Goal: Transaction & Acquisition: Purchase product/service

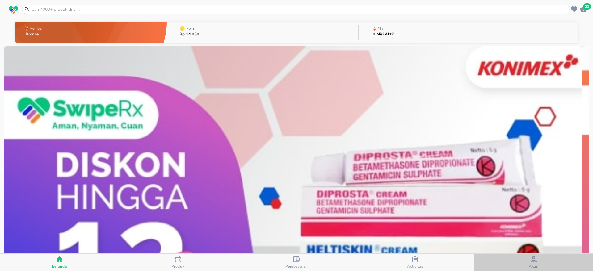
click at [538, 270] on button "Akun" at bounding box center [533, 262] width 119 height 17
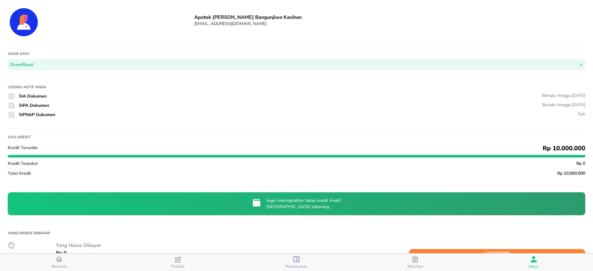
click at [538, 270] on button "Akun" at bounding box center [533, 262] width 119 height 17
click at [61, 264] on span "Beranda" at bounding box center [59, 266] width 15 height 5
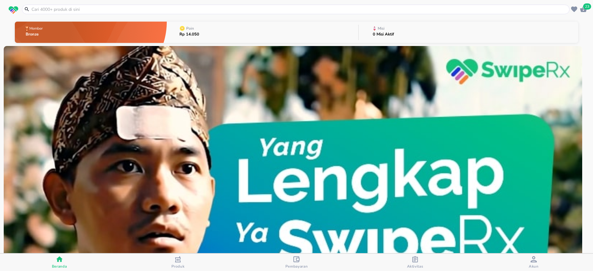
click at [84, 8] on input "text" at bounding box center [299, 9] width 537 height 6
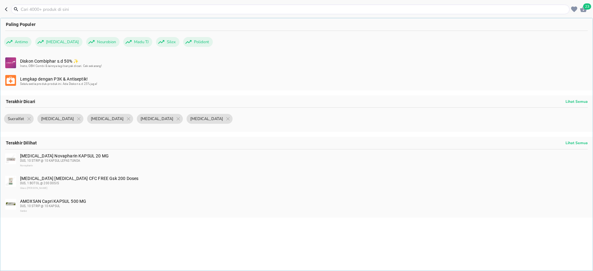
paste input "Counterpaint"
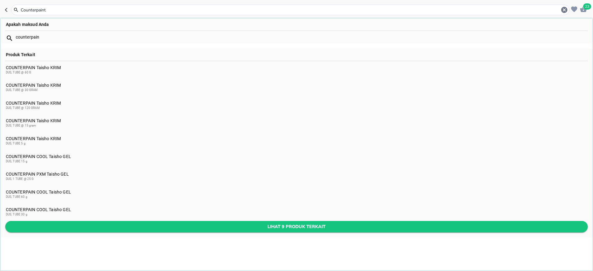
type input "Counterpaint"
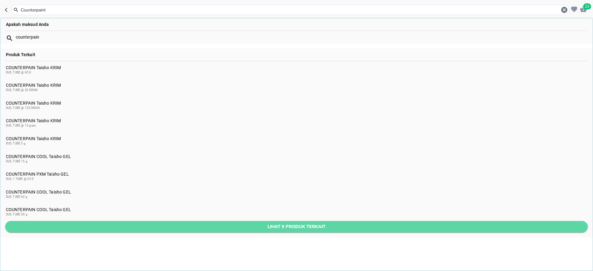
click at [217, 230] on span "Lihat 9 produk terkait" at bounding box center [296, 227] width 573 height 8
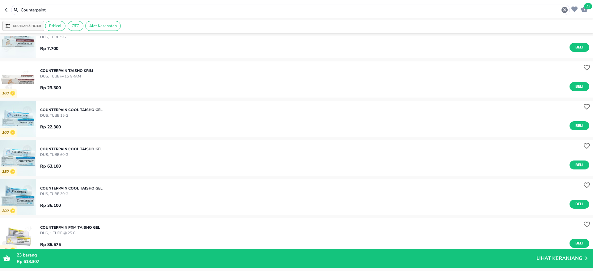
scroll to position [167, 0]
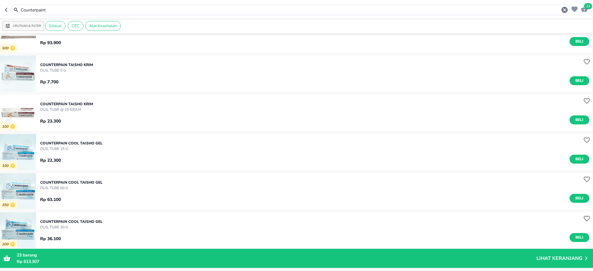
click at [568, 124] on div "COUNTERPAIN Taisho KRIM DUS, TUBE @ 15 gram Rp 23.300 Beli" at bounding box center [316, 112] width 553 height 29
click at [574, 123] on span "Beli" at bounding box center [579, 120] width 11 height 6
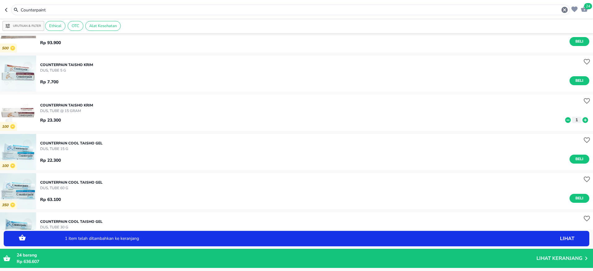
click at [583, 120] on icon at bounding box center [586, 120] width 6 height 6
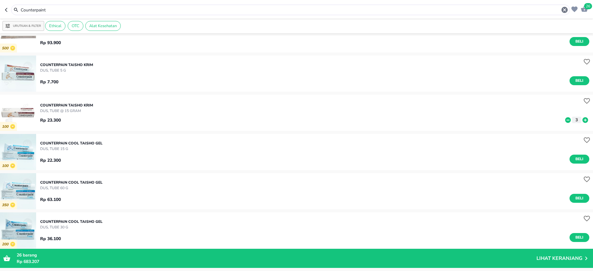
drag, startPoint x: 61, startPoint y: 11, endPoint x: 0, endPoint y: 14, distance: 61.0
click at [0, 14] on header "26 Counterpaint" at bounding box center [296, 9] width 593 height 19
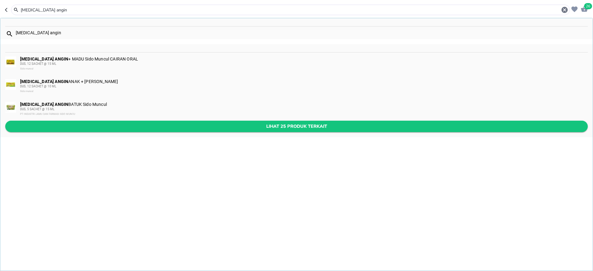
type input "[MEDICAL_DATA] angin"
click at [188, 129] on span "Lihat 25 produk terkait" at bounding box center [296, 127] width 573 height 8
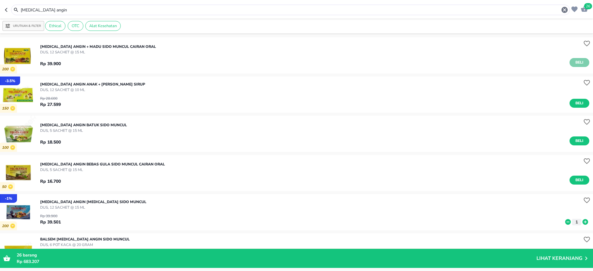
click at [574, 61] on span "Beli" at bounding box center [579, 62] width 11 height 6
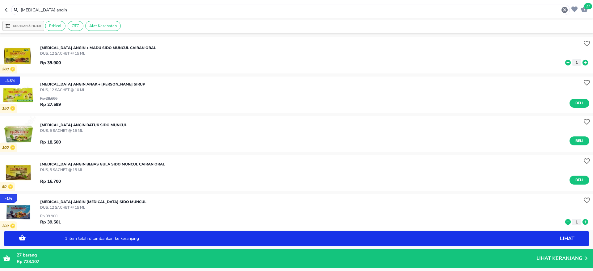
click at [585, 9] on icon "button" at bounding box center [584, 9] width 7 height 6
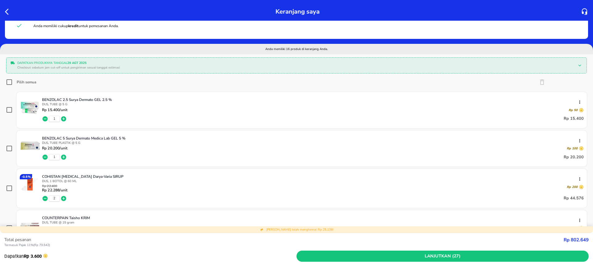
scroll to position [46, 0]
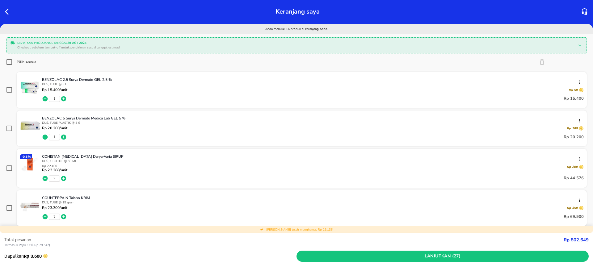
click at [44, 97] on icon "button" at bounding box center [45, 98] width 5 height 5
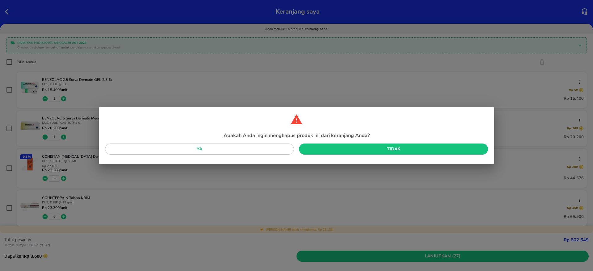
click at [243, 152] on span "Ya" at bounding box center [199, 149] width 179 height 8
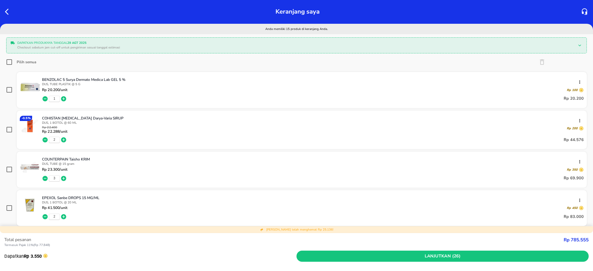
click at [44, 98] on icon "button" at bounding box center [45, 98] width 5 height 5
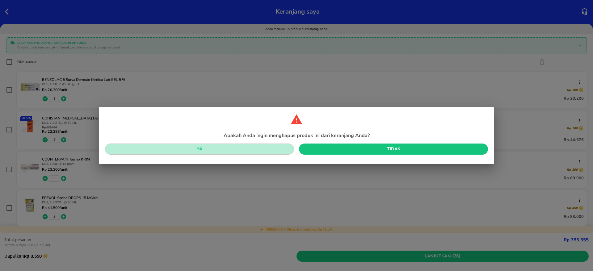
click at [268, 147] on span "Ya" at bounding box center [199, 149] width 179 height 8
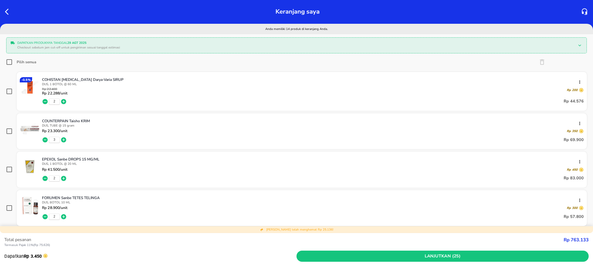
click at [46, 103] on icon "button" at bounding box center [45, 101] width 5 height 5
click at [43, 99] on icon "button" at bounding box center [45, 102] width 6 height 6
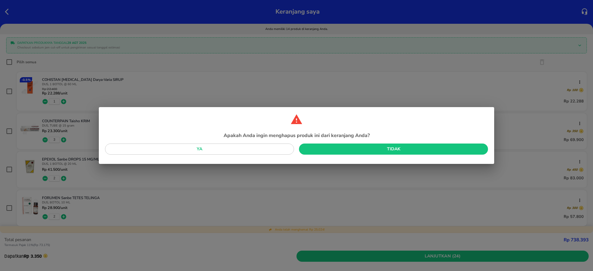
click at [239, 151] on span "Ya" at bounding box center [199, 149] width 179 height 8
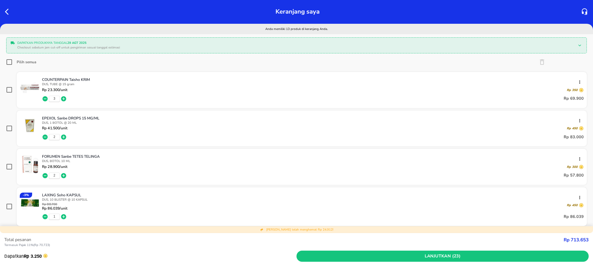
click at [45, 138] on icon "button" at bounding box center [45, 137] width 5 height 5
click at [45, 136] on icon "button" at bounding box center [45, 137] width 5 height 5
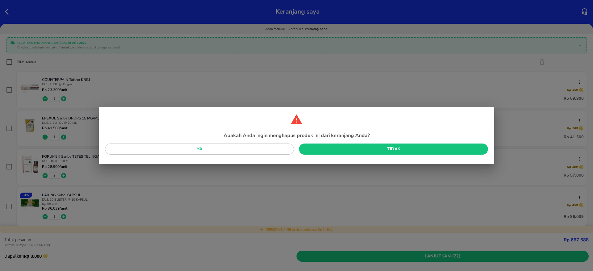
click at [250, 150] on span "Ya" at bounding box center [199, 149] width 179 height 8
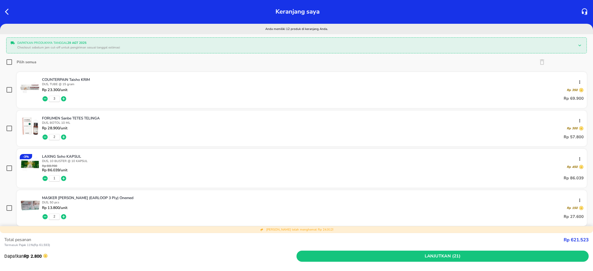
click at [45, 138] on icon "button" at bounding box center [45, 137] width 5 height 5
click at [45, 137] on icon "button" at bounding box center [45, 137] width 6 height 6
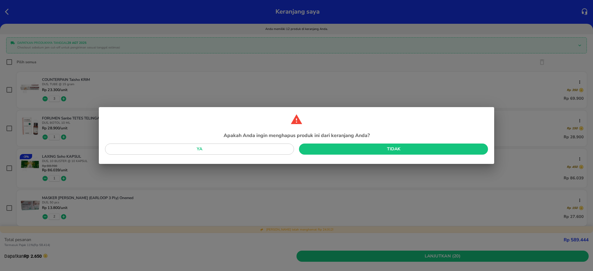
click at [238, 148] on span "Ya" at bounding box center [199, 149] width 179 height 8
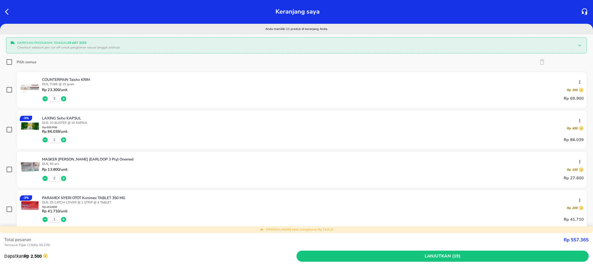
click at [46, 140] on icon "button" at bounding box center [45, 140] width 6 height 6
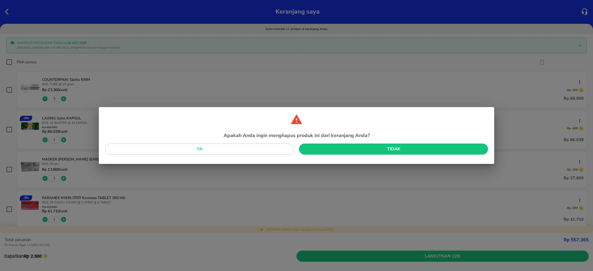
click at [230, 149] on span "Ya" at bounding box center [199, 149] width 179 height 8
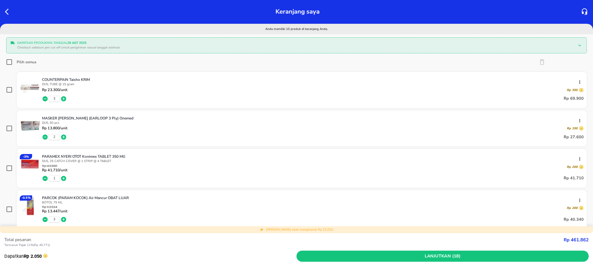
click at [44, 137] on icon "button" at bounding box center [45, 137] width 5 height 5
click at [45, 135] on icon "button" at bounding box center [45, 137] width 5 height 5
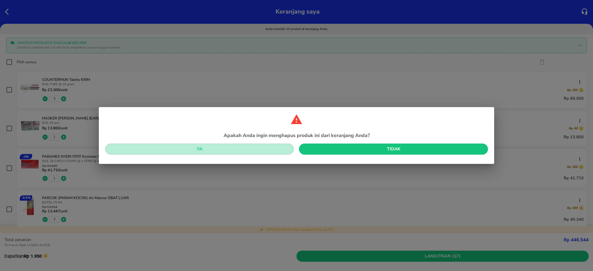
click at [218, 150] on span "Ya" at bounding box center [199, 149] width 179 height 8
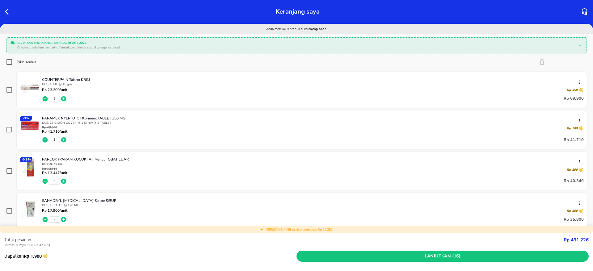
click at [44, 138] on icon "button" at bounding box center [45, 139] width 5 height 5
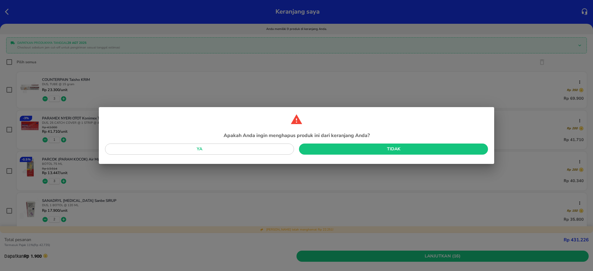
click at [234, 151] on span "Ya" at bounding box center [199, 149] width 179 height 8
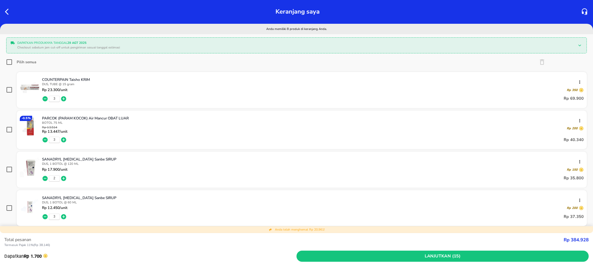
click at [46, 140] on icon "button" at bounding box center [45, 140] width 6 height 6
click at [44, 139] on icon "button" at bounding box center [45, 139] width 5 height 5
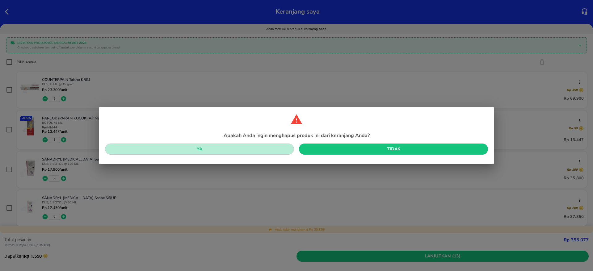
click at [226, 150] on span "Ya" at bounding box center [199, 149] width 179 height 8
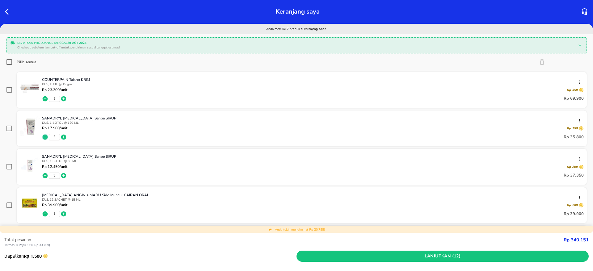
click at [44, 139] on icon "button" at bounding box center [45, 137] width 5 height 5
click at [46, 137] on icon "button" at bounding box center [45, 137] width 5 height 5
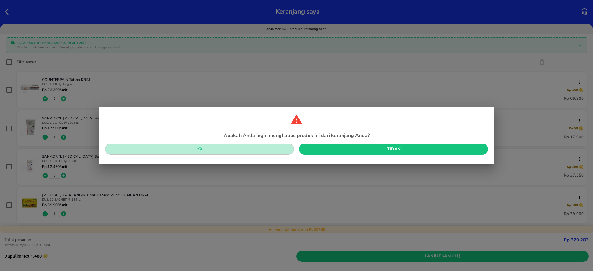
click at [228, 148] on span "Ya" at bounding box center [199, 149] width 179 height 8
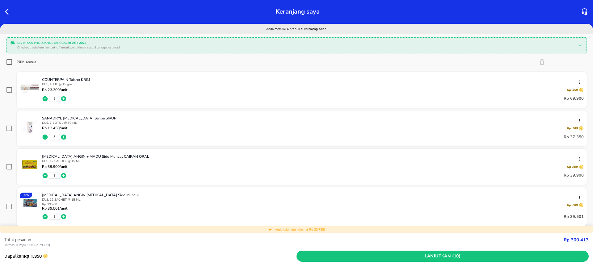
click at [48, 136] on div "3" at bounding box center [54, 136] width 25 height 7
click at [46, 136] on icon "button" at bounding box center [45, 137] width 5 height 5
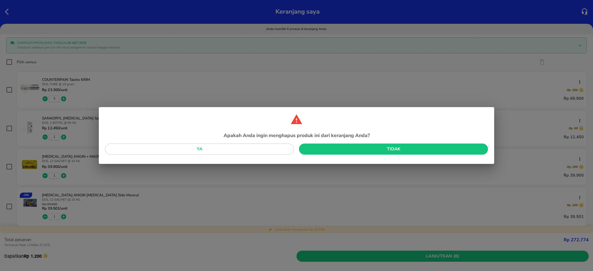
click at [238, 150] on span "Ya" at bounding box center [199, 149] width 179 height 8
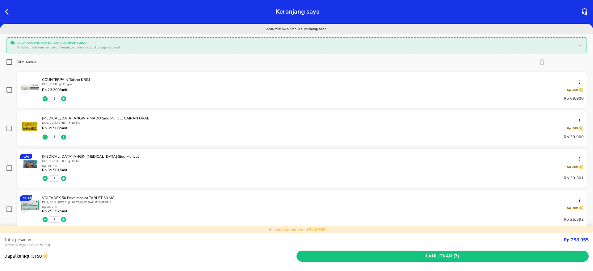
click at [44, 177] on icon "button" at bounding box center [45, 178] width 5 height 5
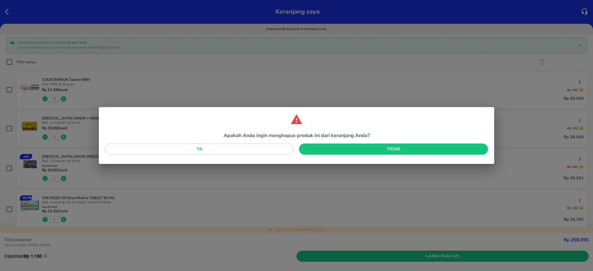
click at [191, 145] on span "Ya" at bounding box center [199, 149] width 179 height 8
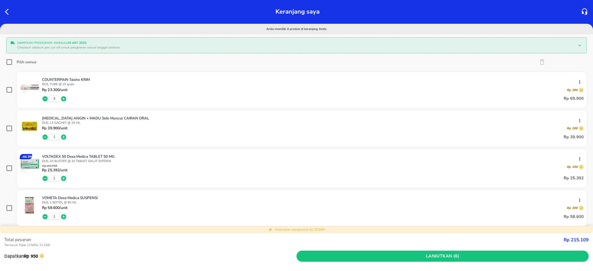
click at [46, 177] on icon "button" at bounding box center [45, 178] width 5 height 5
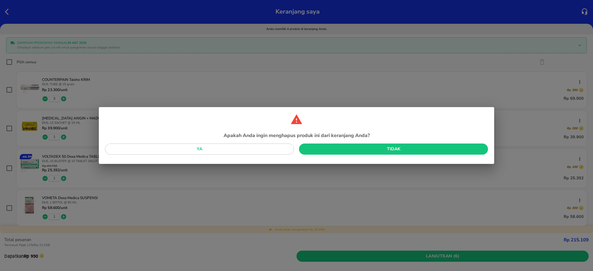
click at [205, 150] on span "Ya" at bounding box center [199, 149] width 179 height 8
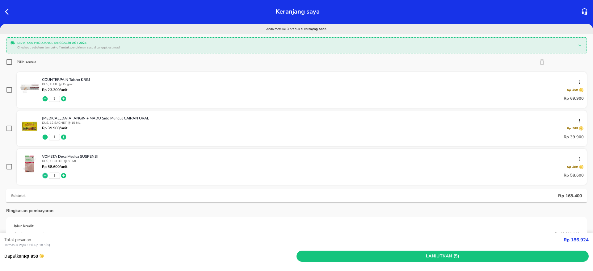
click at [45, 175] on icon "button" at bounding box center [45, 175] width 5 height 5
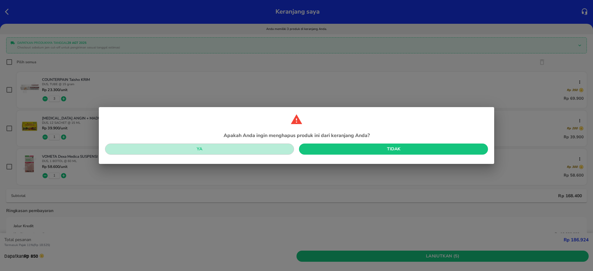
click at [203, 147] on span "Ya" at bounding box center [199, 149] width 179 height 8
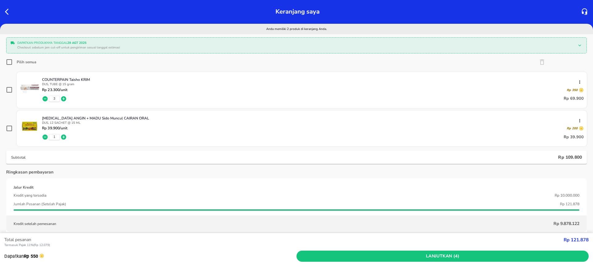
scroll to position [0, 0]
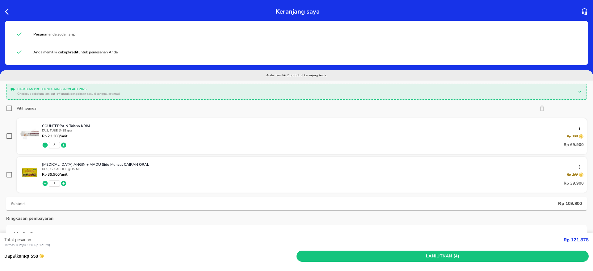
click at [11, 138] on input "checkbox" at bounding box center [9, 136] width 6 height 6
checkbox input "true"
click at [9, 177] on input "checkbox" at bounding box center [9, 175] width 6 height 6
checkbox input "true"
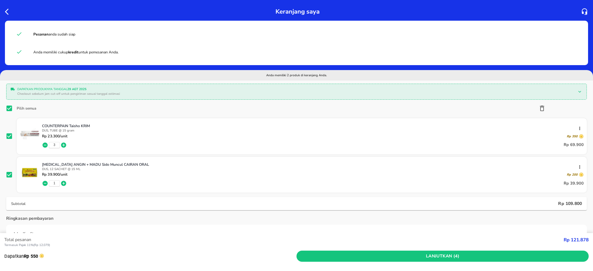
scroll to position [46, 0]
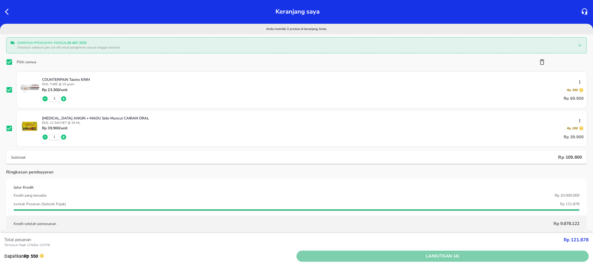
click at [497, 254] on span "Lanjutkan (4)" at bounding box center [442, 257] width 287 height 8
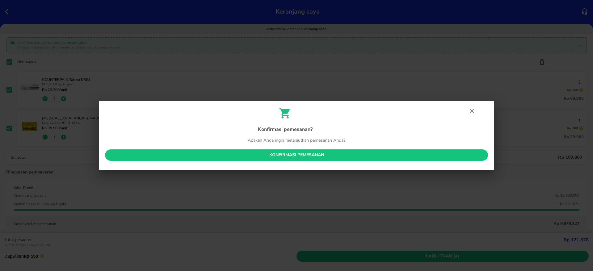
click at [346, 151] on button "Konfirmasi pemesanan" at bounding box center [296, 155] width 383 height 11
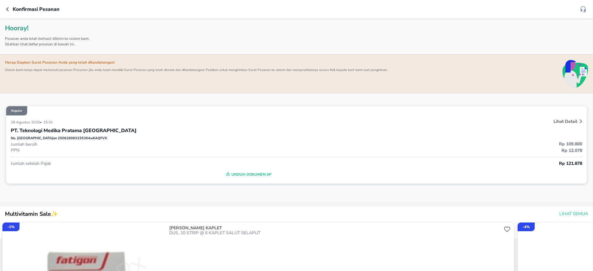
click at [8, 9] on icon "button" at bounding box center [8, 9] width 5 height 5
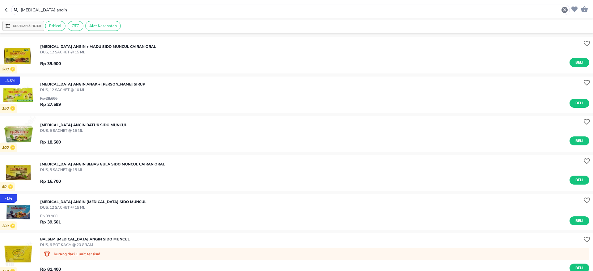
click at [7, 11] on icon "button" at bounding box center [7, 9] width 5 height 5
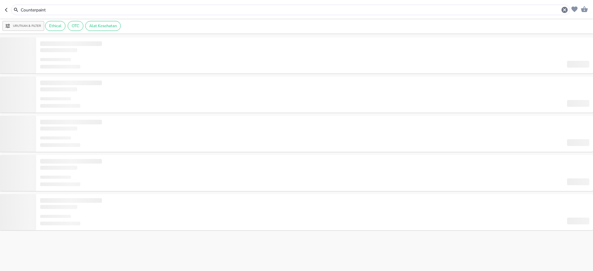
type input "Counterpaint"
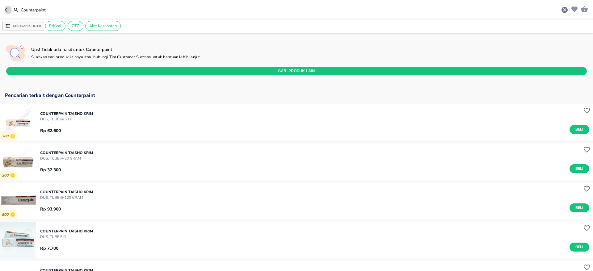
click at [7, 11] on icon "button" at bounding box center [7, 9] width 5 height 5
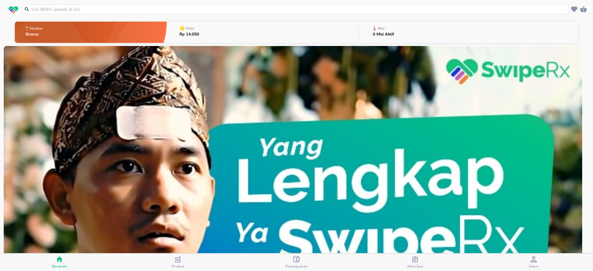
click at [531, 264] on div "button" at bounding box center [534, 260] width 6 height 8
